Goal: Information Seeking & Learning: Learn about a topic

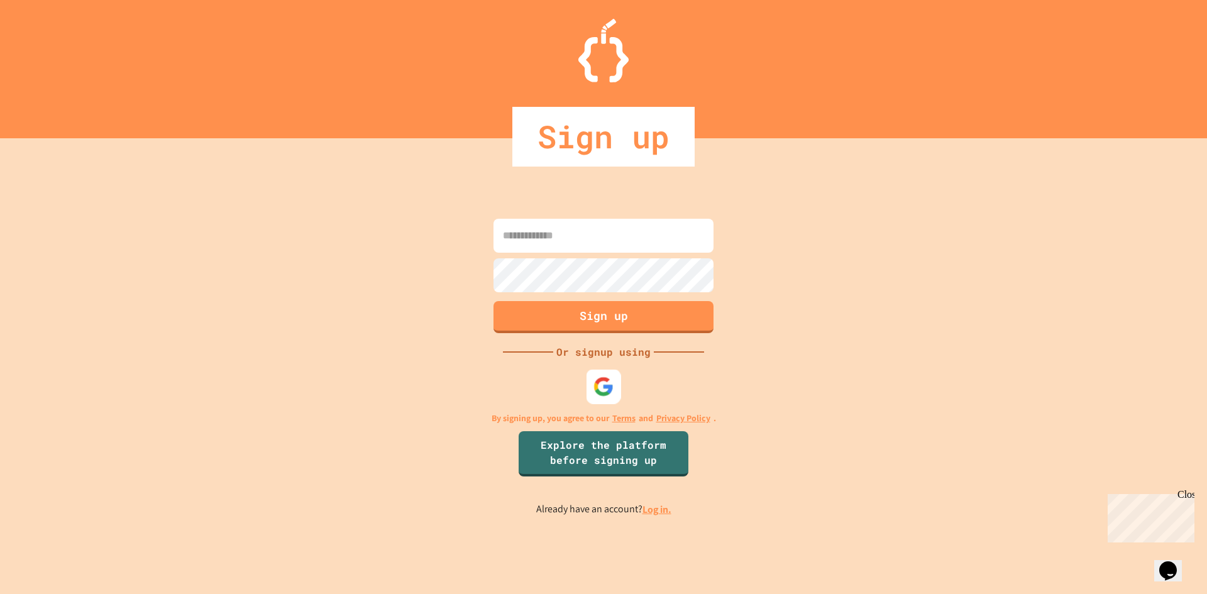
click at [596, 376] on img at bounding box center [604, 386] width 21 height 21
click at [594, 224] on input at bounding box center [604, 236] width 220 height 34
type input "**********"
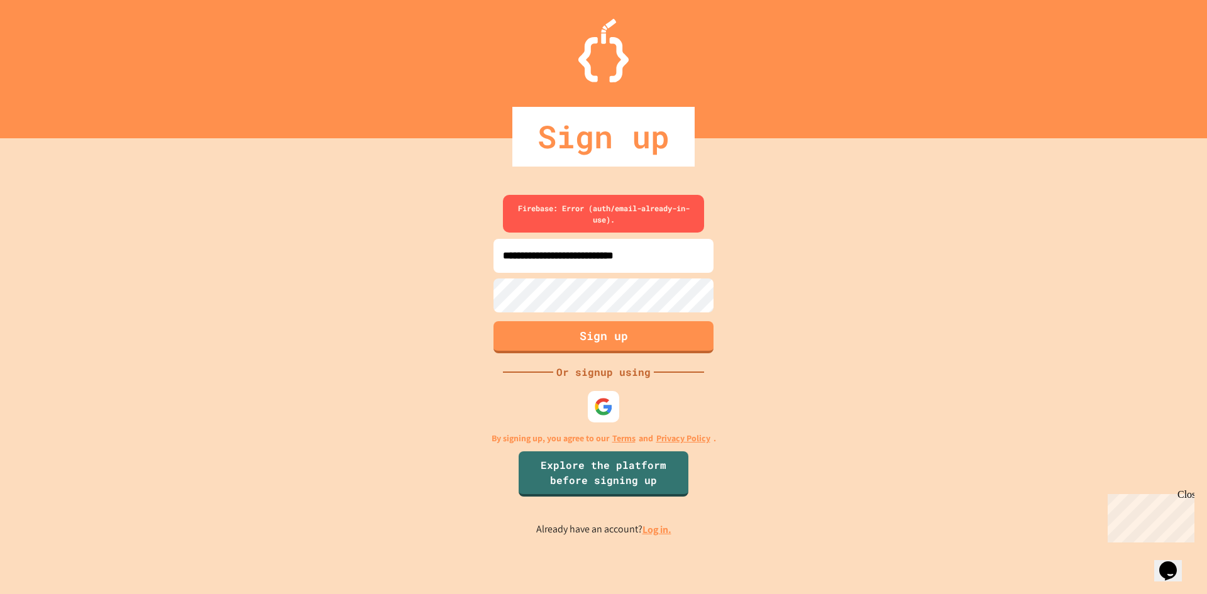
click at [585, 255] on input "**********" at bounding box center [604, 256] width 220 height 34
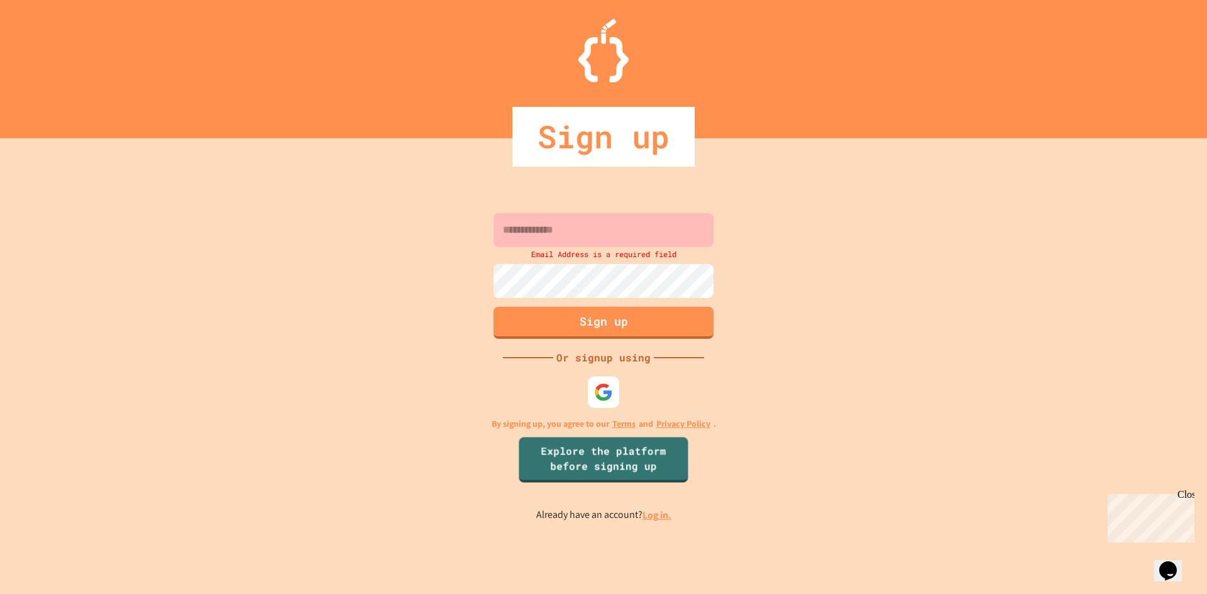
click at [648, 511] on link "Log in." at bounding box center [657, 515] width 29 height 13
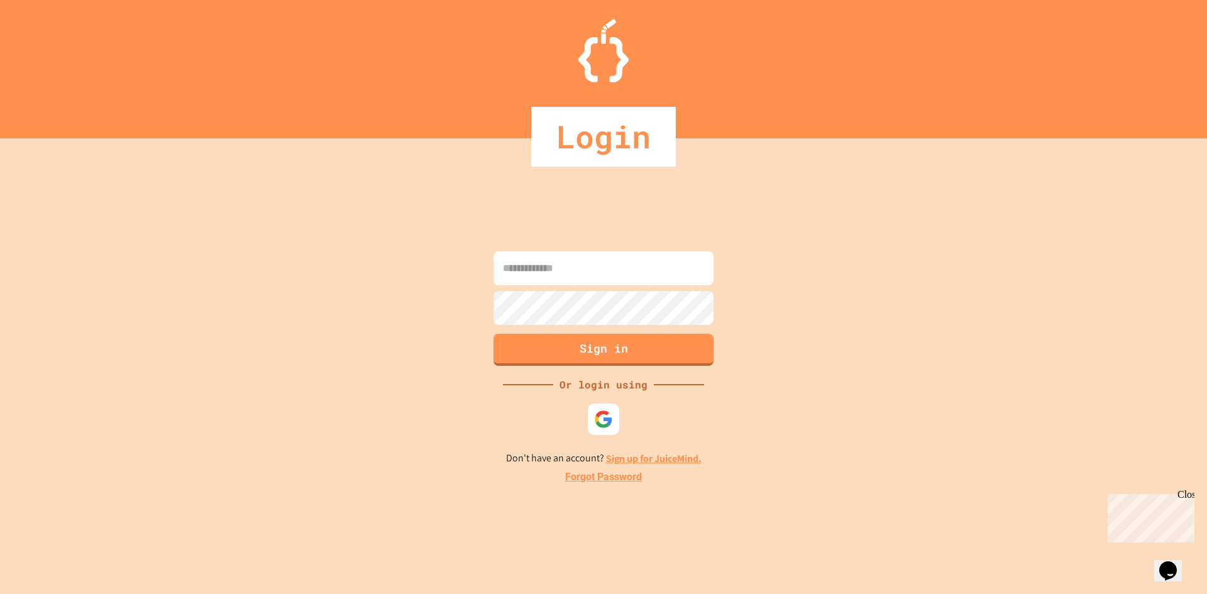
click at [512, 277] on input at bounding box center [604, 268] width 220 height 34
paste input "**********"
type input "**********"
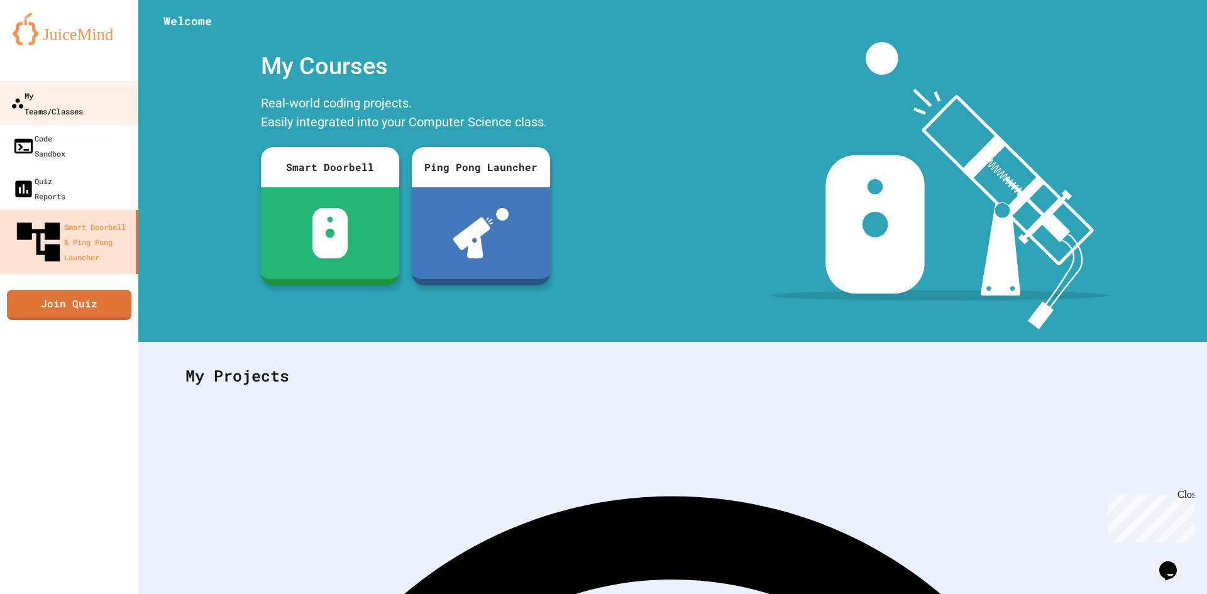
click at [111, 97] on link "My Teams/Classes" at bounding box center [69, 103] width 143 height 44
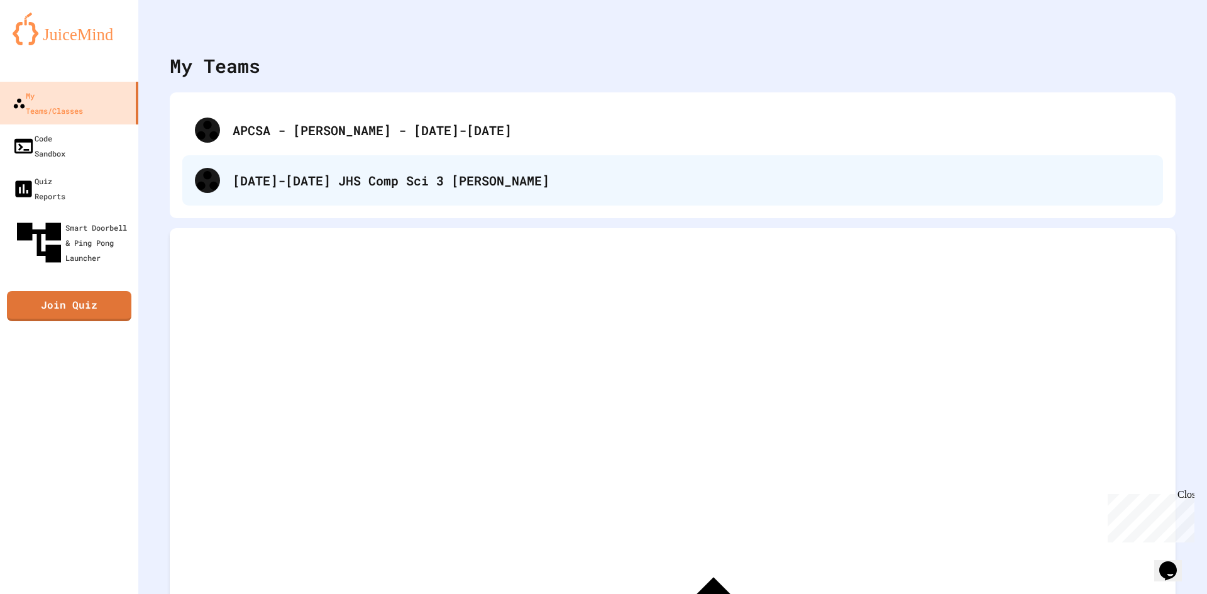
click at [410, 170] on div "[DATE]-[DATE] JHS Comp Sci 3 [PERSON_NAME]" at bounding box center [672, 180] width 981 height 50
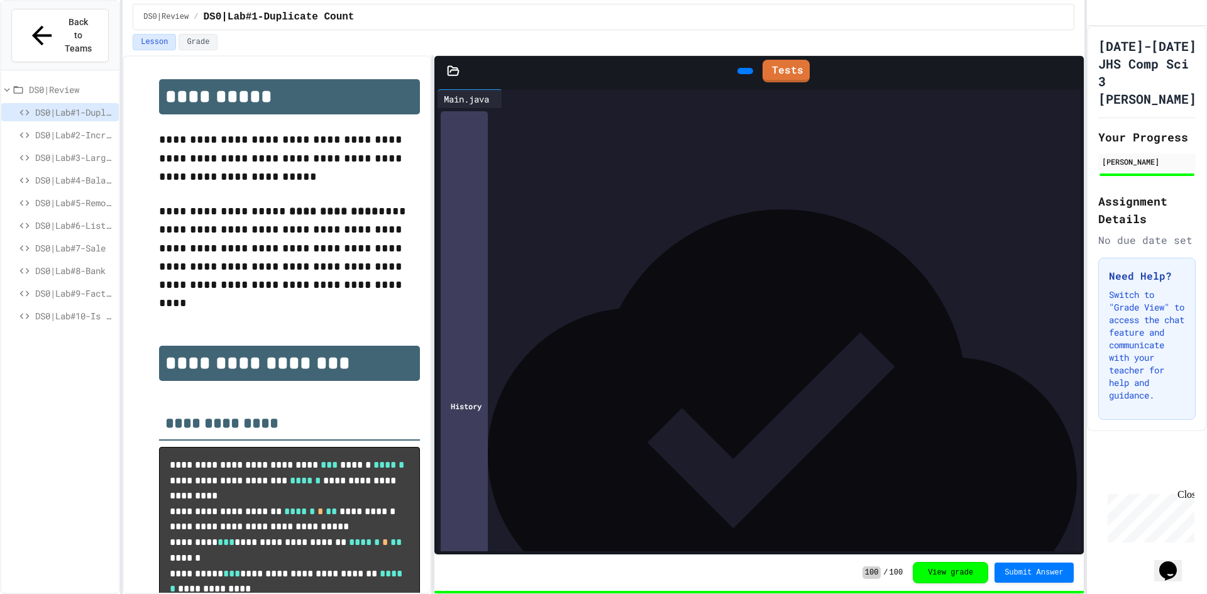
drag, startPoint x: 69, startPoint y: 97, endPoint x: 73, endPoint y: 111, distance: 15.1
click at [70, 100] on div "DS0|Review DS0|Lab#1-Duplicate Count DS0|Lab#2-Increasing Neighbors DS0|Lab#3-L…" at bounding box center [60, 204] width 118 height 259
click at [73, 128] on span "DS0|Lab#2-Increasing Neighbors" at bounding box center [74, 134] width 79 height 13
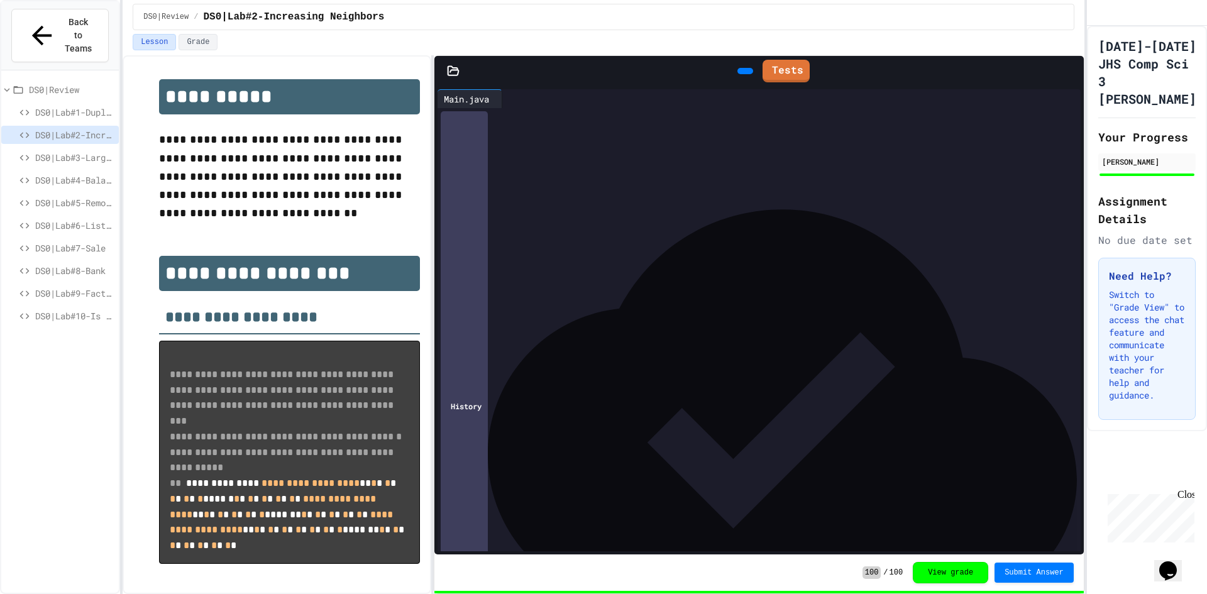
click at [92, 316] on div "DS0|Review DS0|Lab#1-Duplicate Count DS0|Lab#2-Increasing Neighbors DS0|Lab#3-L…" at bounding box center [60, 344] width 118 height 539
click at [83, 304] on div "DS0|Review DS0|Lab#1-Duplicate Count DS0|Lab#2-Increasing Neighbors DS0|Lab#3-L…" at bounding box center [60, 204] width 118 height 259
click at [77, 284] on div "DS0|Lab#9-Factorial" at bounding box center [60, 295] width 118 height 23
click at [90, 309] on span "DS0|Lab#10-Is Solvable" at bounding box center [74, 315] width 79 height 13
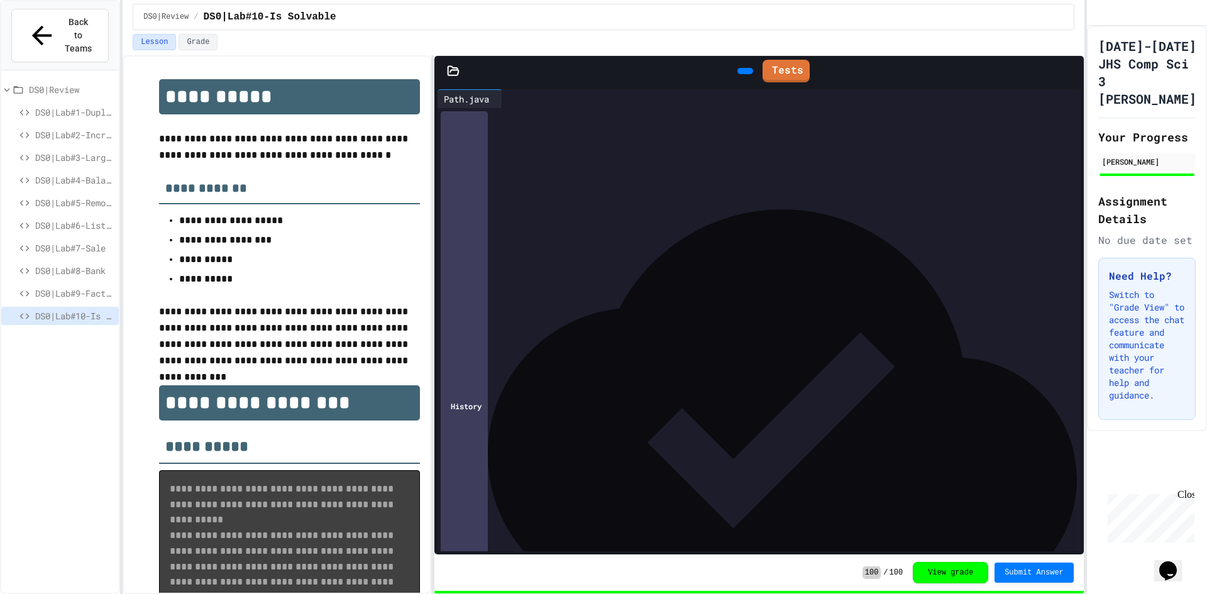
click at [87, 262] on div "DS0|Lab#8-Bank" at bounding box center [60, 273] width 118 height 23
click at [91, 287] on span "DS0|Lab#9-Factorial" at bounding box center [74, 293] width 79 height 13
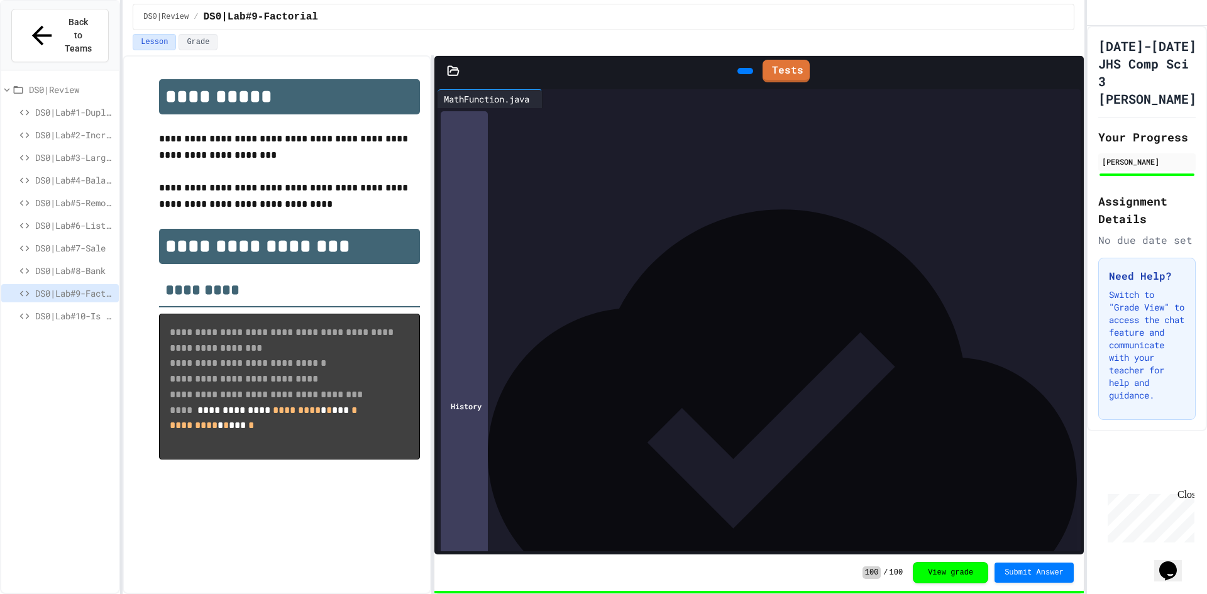
click at [69, 264] on span "DS0|Lab#8-Bank" at bounding box center [74, 270] width 79 height 13
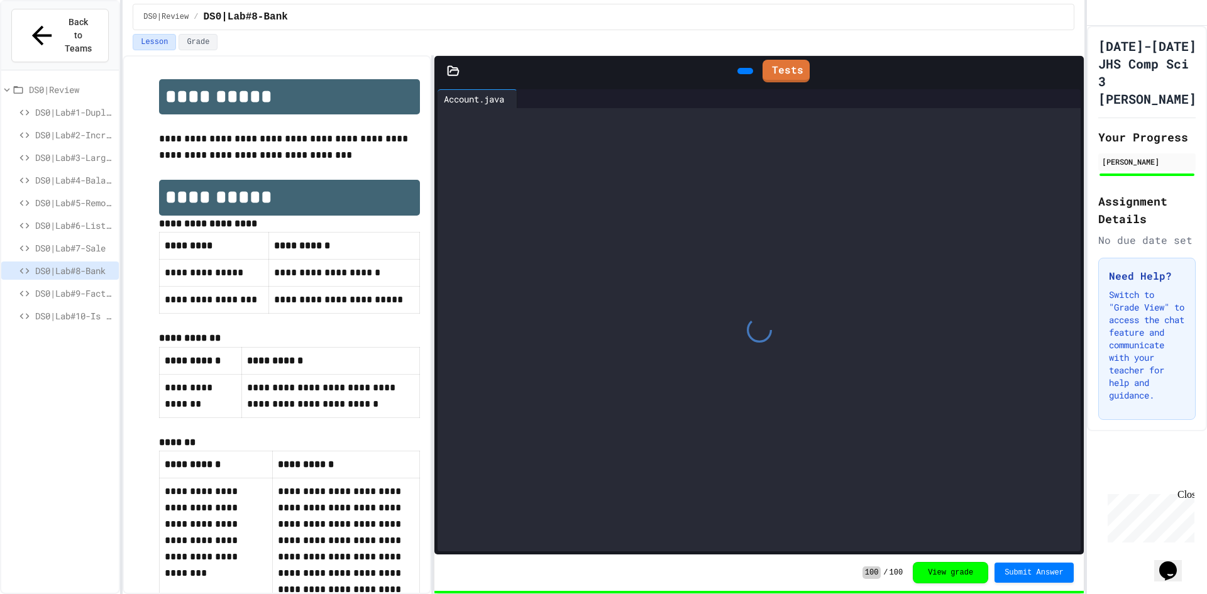
click at [60, 241] on span "DS0|Lab#7-Sale" at bounding box center [74, 247] width 79 height 13
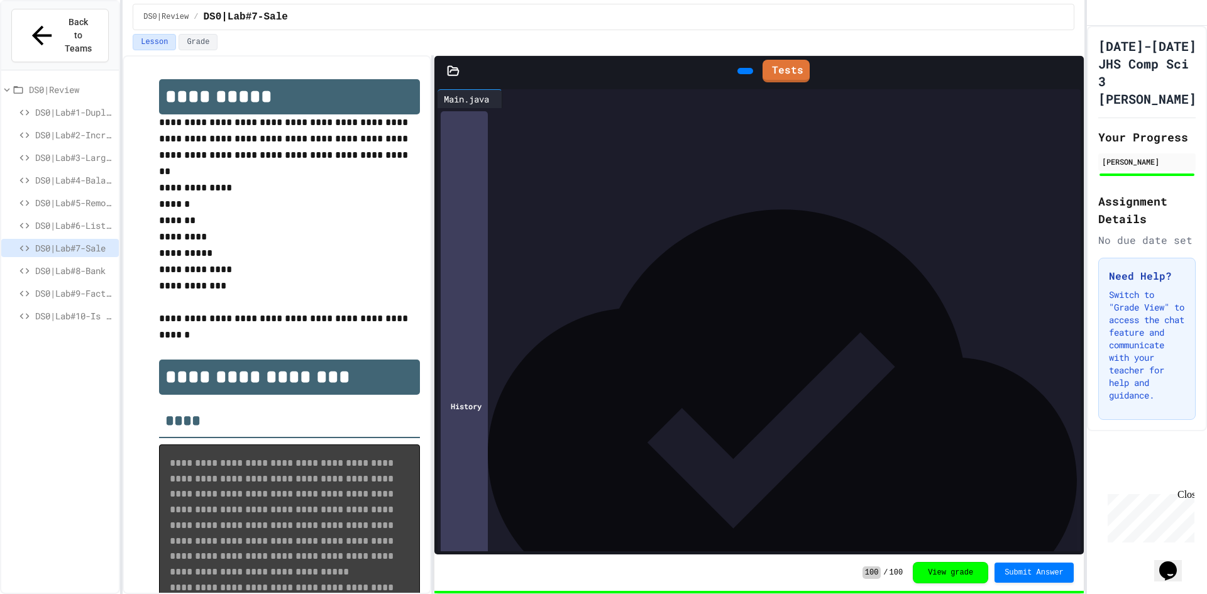
click at [55, 219] on span "DS0|Lab#6-ListMagicStrings" at bounding box center [74, 225] width 79 height 13
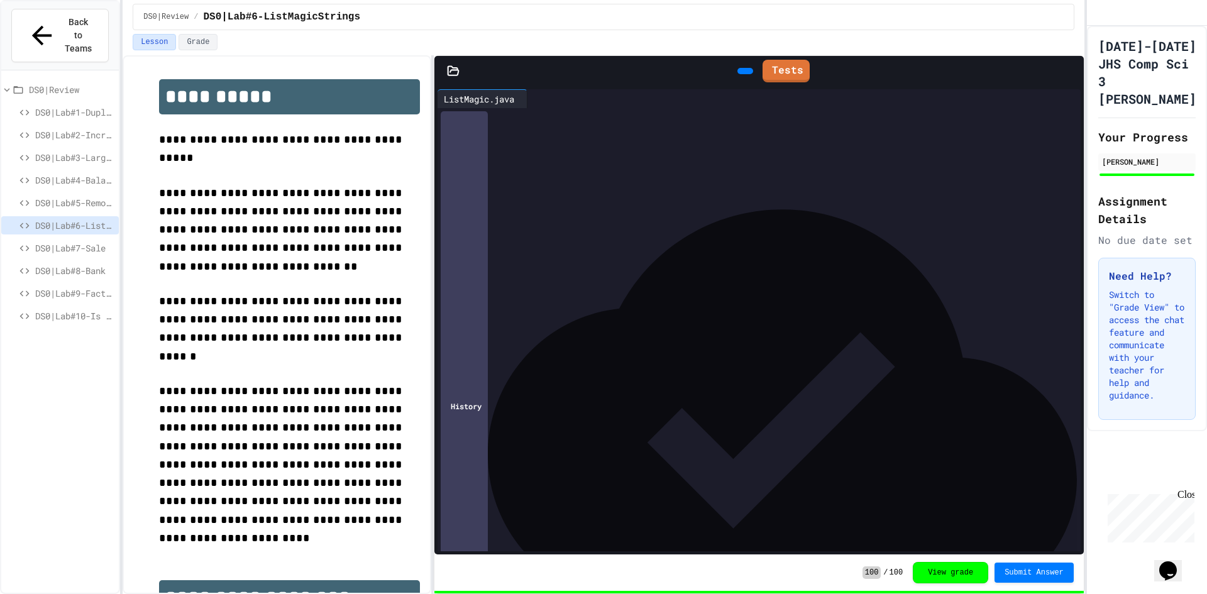
scroll to position [63, 0]
click at [77, 196] on span "DS0|Lab#5-Remove All In Range" at bounding box center [74, 202] width 79 height 13
